Goal: Task Accomplishment & Management: Manage account settings

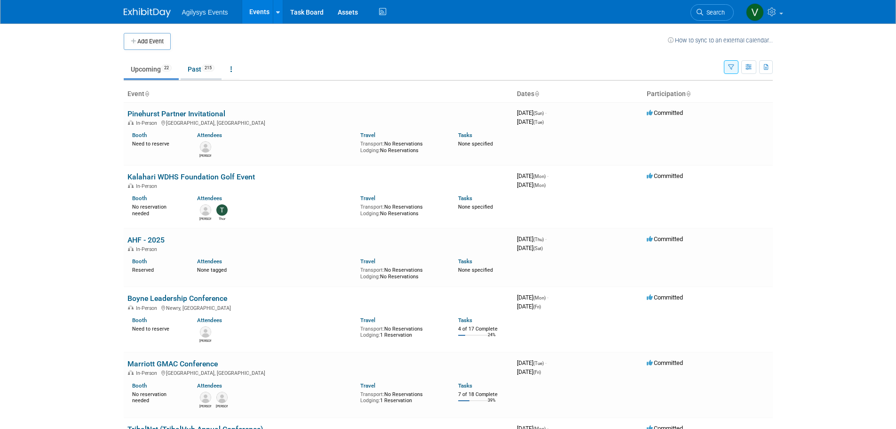
click at [204, 73] on link "Past 215" at bounding box center [201, 69] width 41 height 18
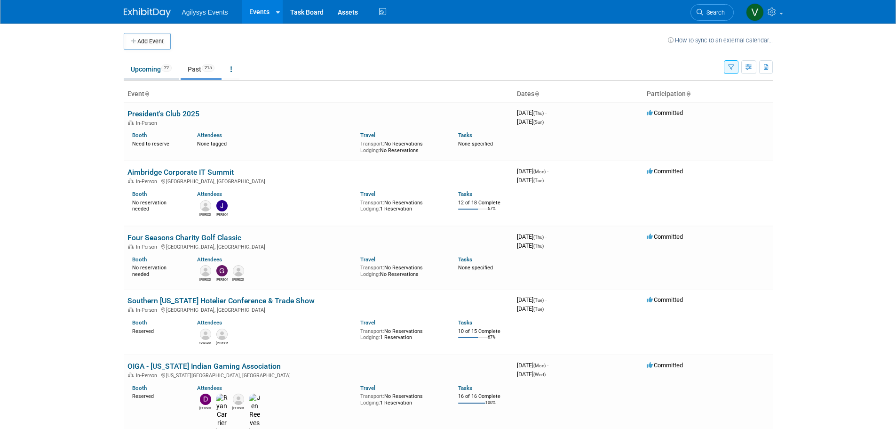
click at [157, 72] on link "Upcoming 22" at bounding box center [151, 69] width 55 height 18
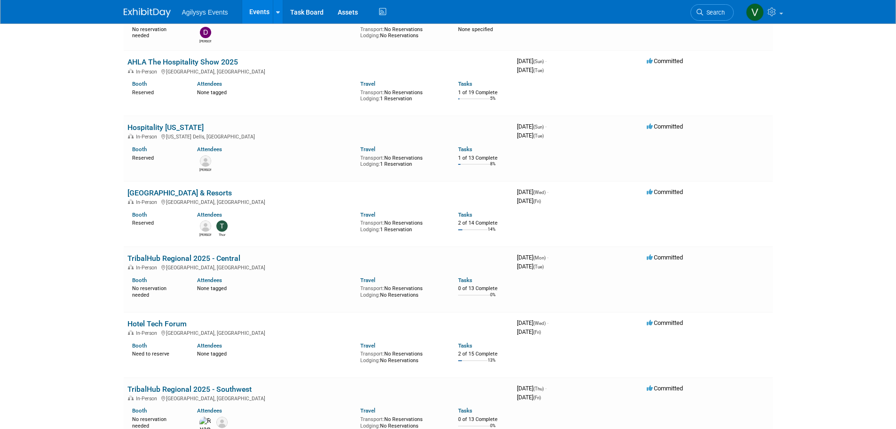
scroll to position [941, 0]
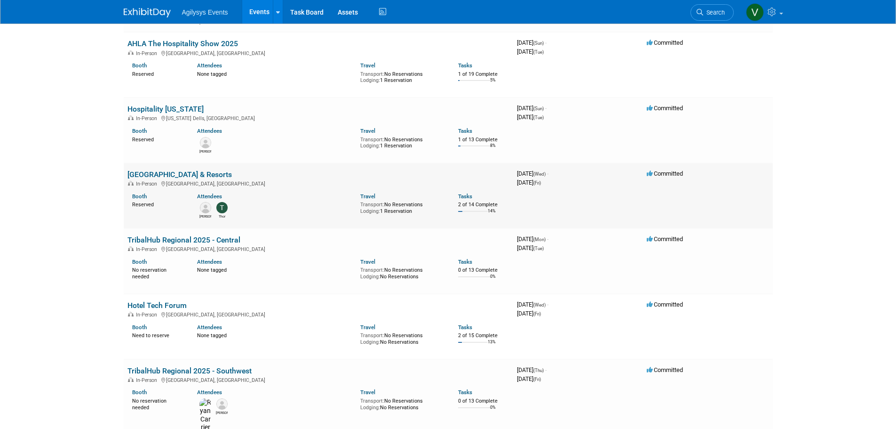
click at [173, 170] on link "New England Inns & Resorts" at bounding box center [180, 174] width 104 height 9
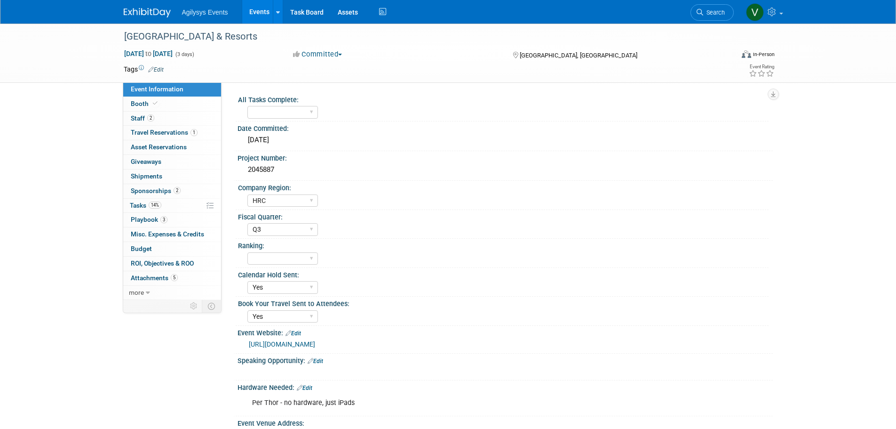
select select "HRC"
select select "Q3"
select select "Yes"
click at [141, 114] on link "2 Staff 2" at bounding box center [172, 119] width 98 height 14
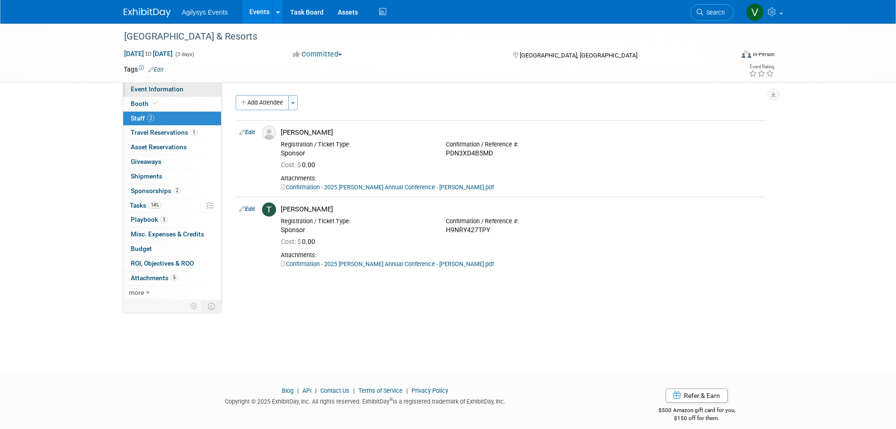
click at [139, 89] on span "Event Information" at bounding box center [157, 89] width 53 height 8
select select "HRC"
select select "Q3"
select select "Yes"
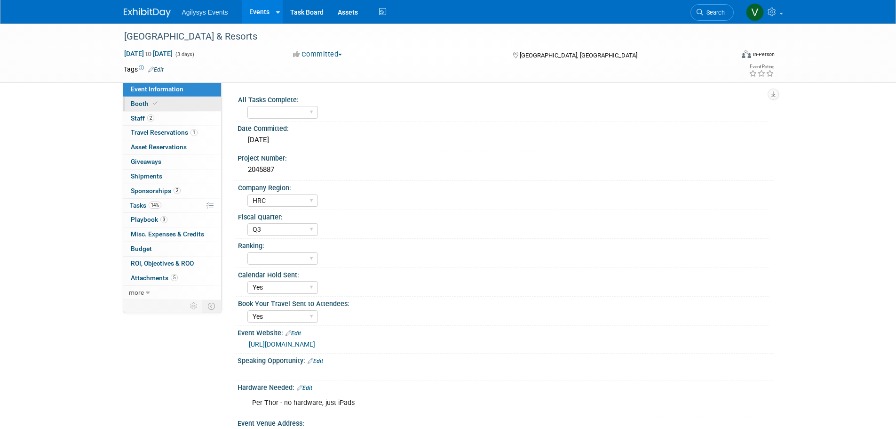
click at [153, 104] on icon at bounding box center [155, 103] width 5 height 5
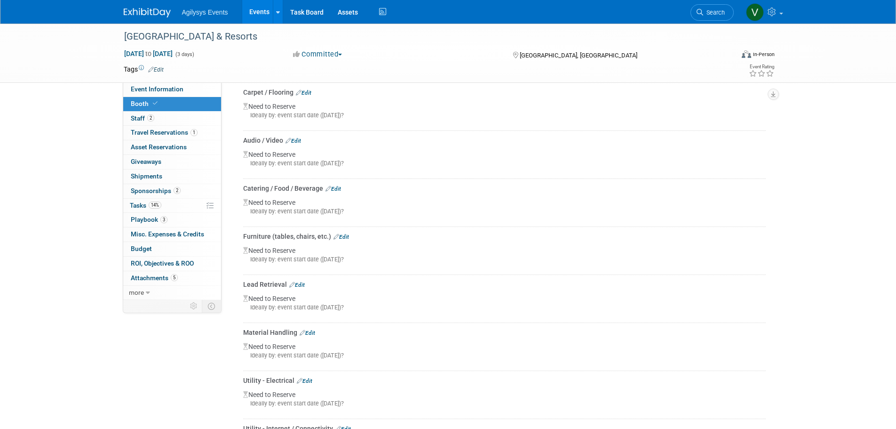
scroll to position [282, 0]
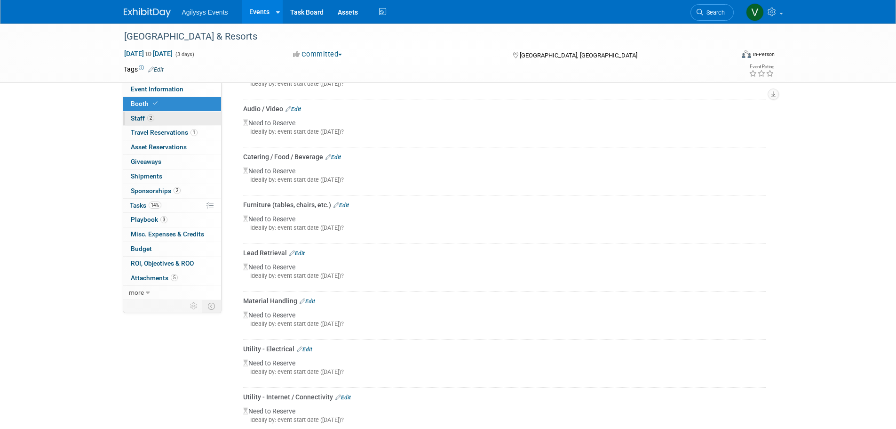
click at [155, 123] on link "2 Staff 2" at bounding box center [172, 119] width 98 height 14
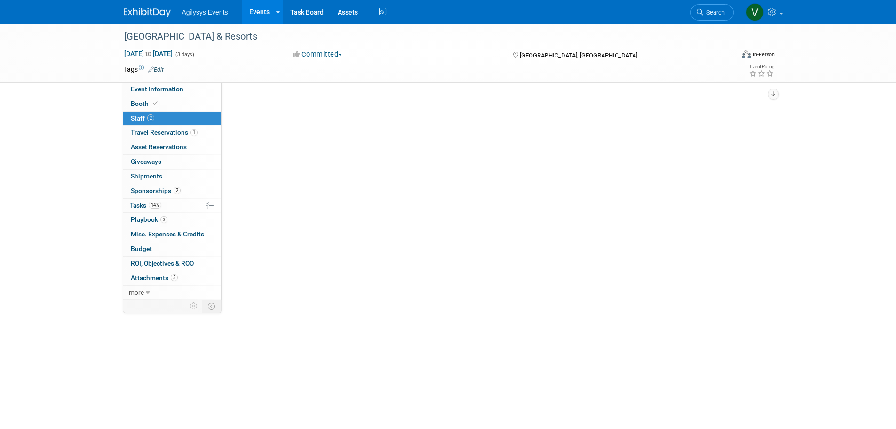
scroll to position [0, 0]
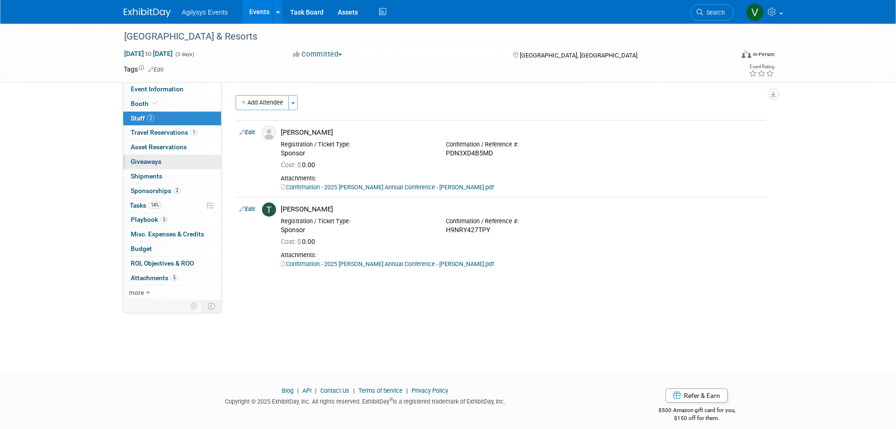
click at [161, 168] on link "0 Giveaways 0" at bounding box center [172, 162] width 98 height 14
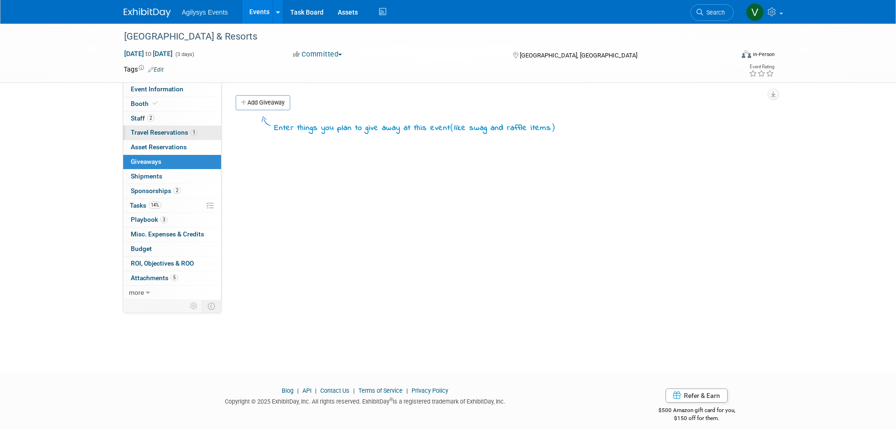
click at [150, 128] on span "Travel Reservations 1" at bounding box center [164, 132] width 67 height 8
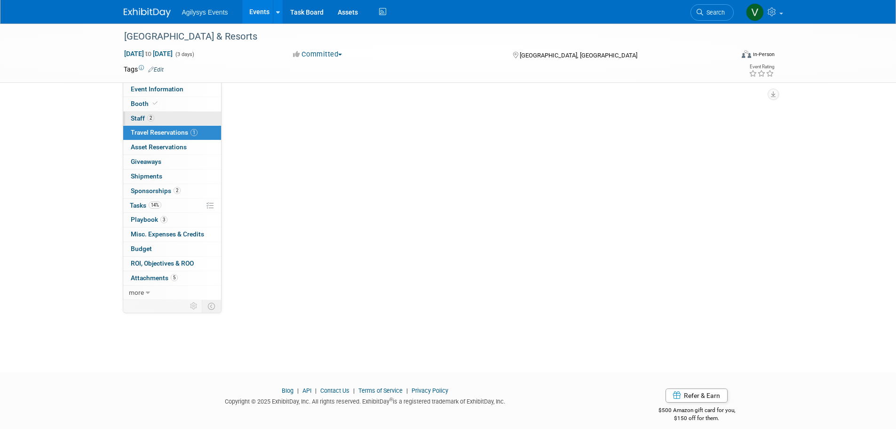
click at [149, 122] on link "2 Staff 2" at bounding box center [172, 119] width 98 height 14
